Goal: Transaction & Acquisition: Purchase product/service

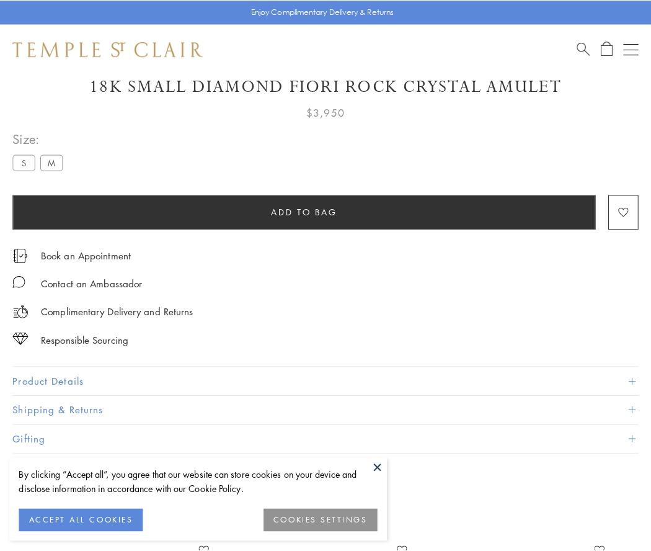
scroll to position [73, 0]
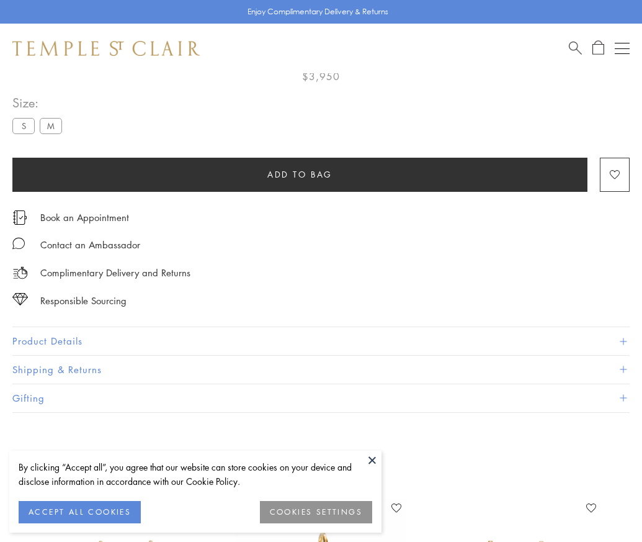
click at [300, 174] on span "Add to bag" at bounding box center [299, 175] width 65 height 14
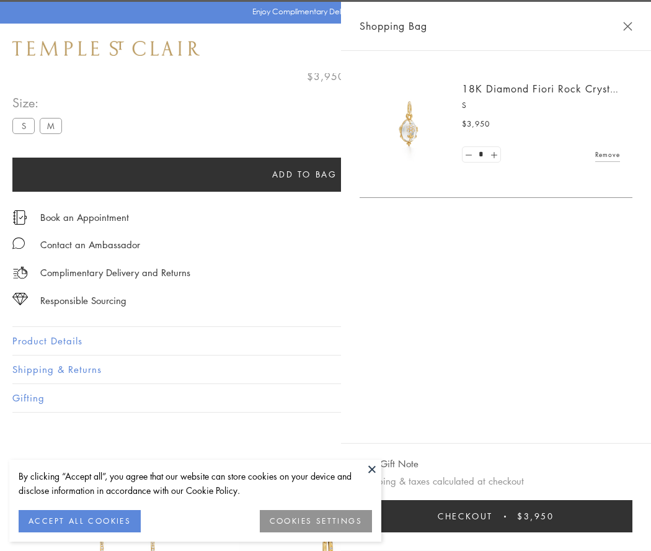
click at [507, 516] on button "Checkout $3,950" at bounding box center [496, 516] width 273 height 32
